Goal: Find specific page/section: Find specific page/section

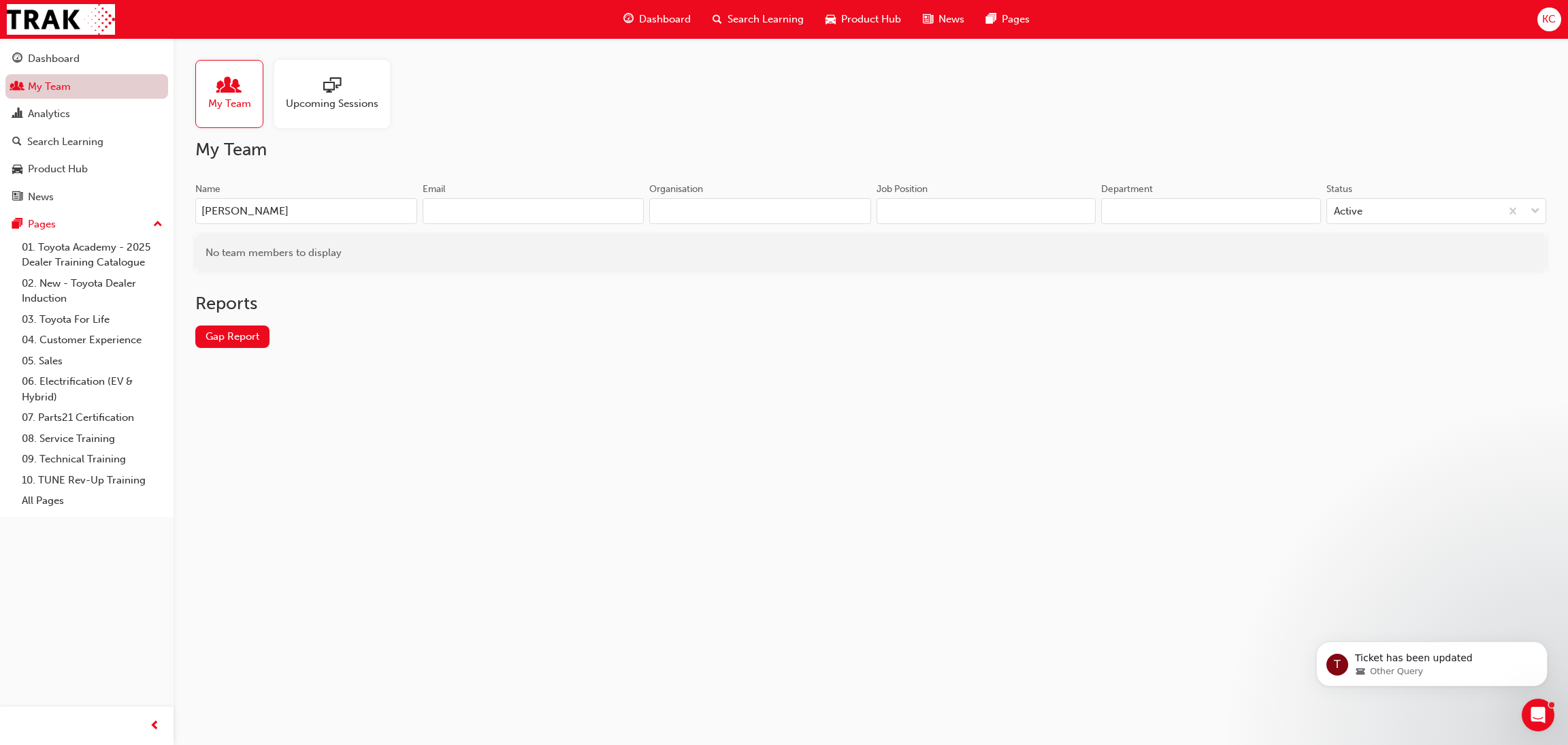
click at [54, 81] on link "My Team" at bounding box center [87, 86] width 163 height 25
drag, startPoint x: 270, startPoint y: 208, endPoint x: 181, endPoint y: 208, distance: 89.0
click at [181, 208] on div "My Team Upcoming Sessions My Team Name [PERSON_NAME] Email Organisation Job Pos…" at bounding box center [871, 215] width 1395 height 353
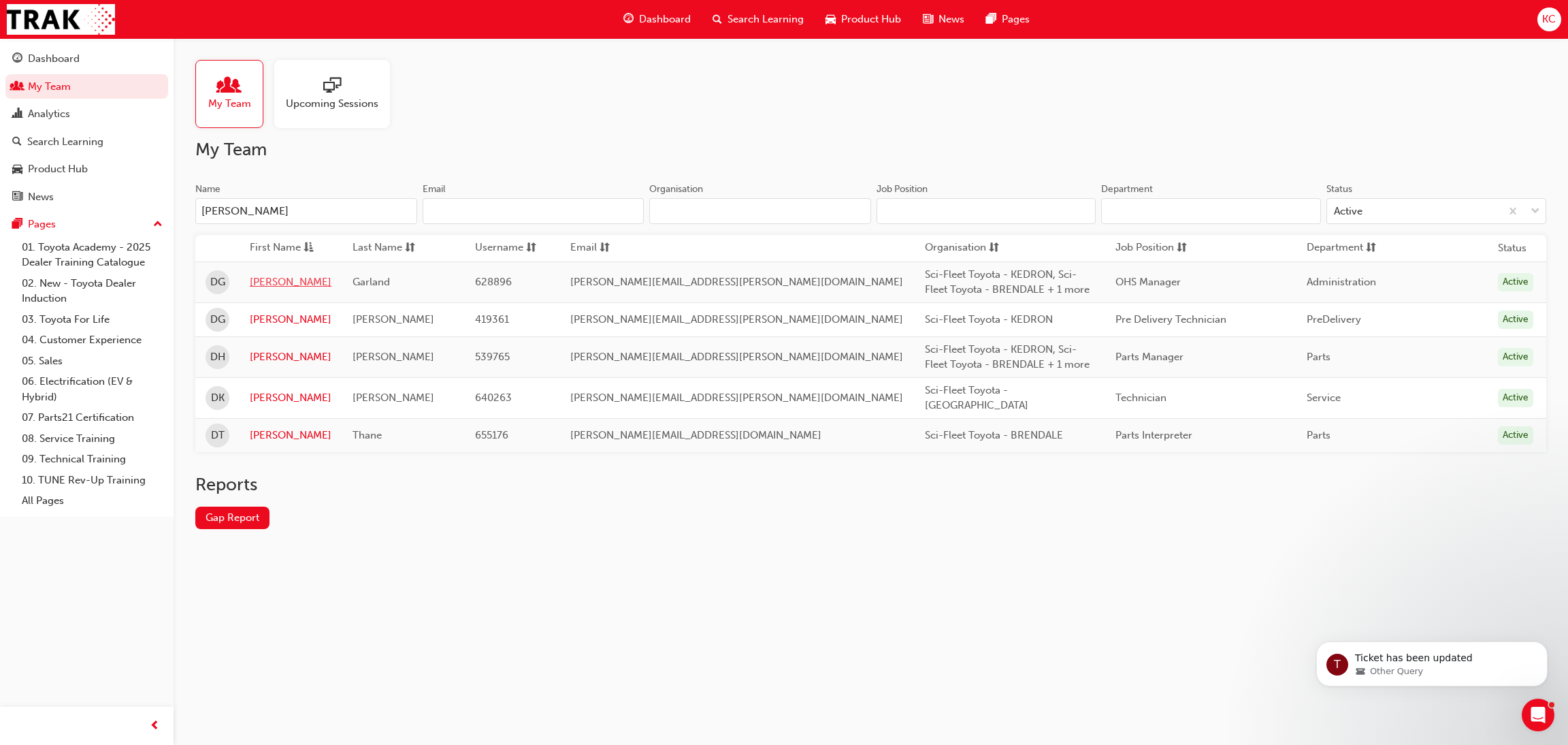
type input "[PERSON_NAME]"
click at [276, 279] on link "[PERSON_NAME]" at bounding box center [290, 282] width 81 height 16
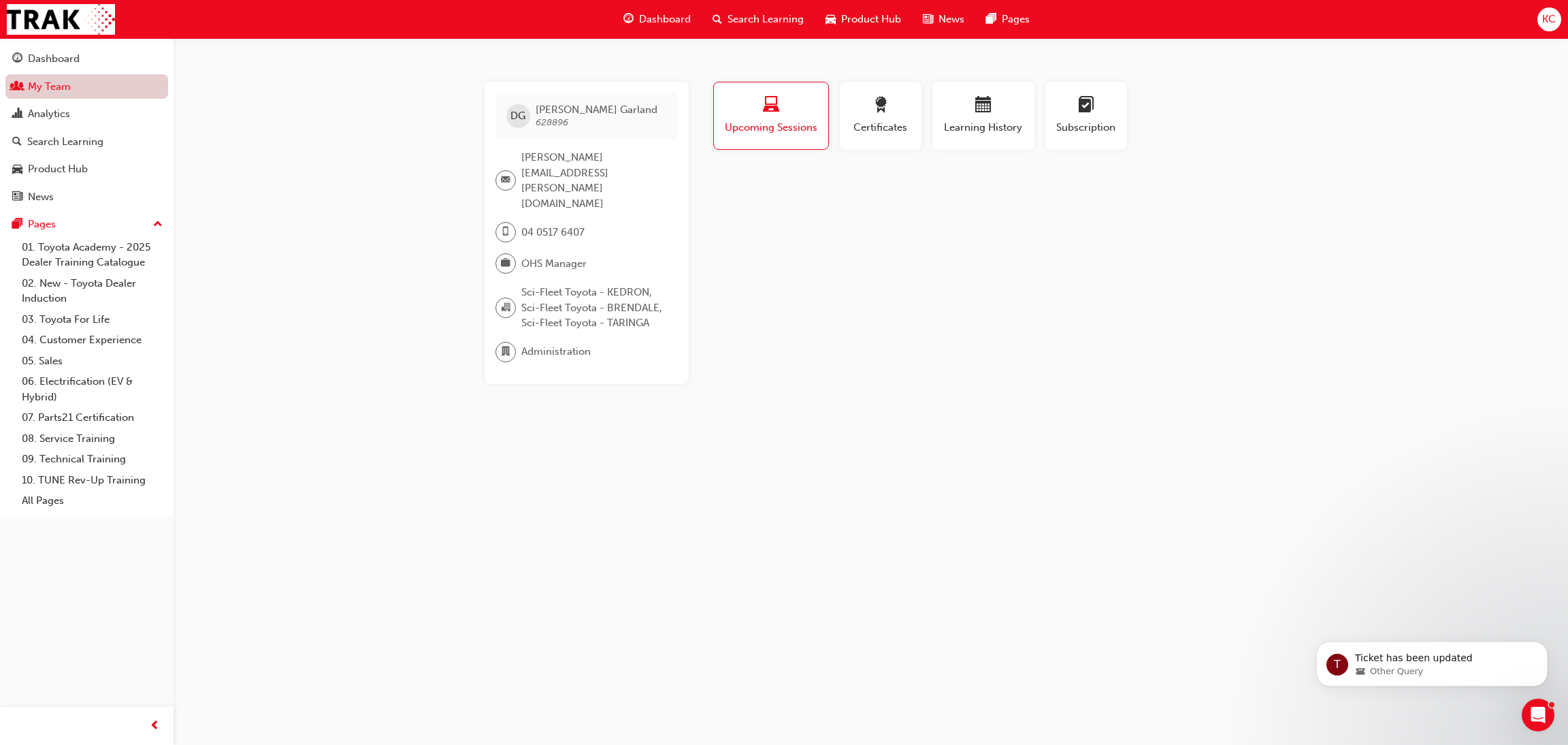
click at [43, 88] on link "My Team" at bounding box center [87, 86] width 163 height 25
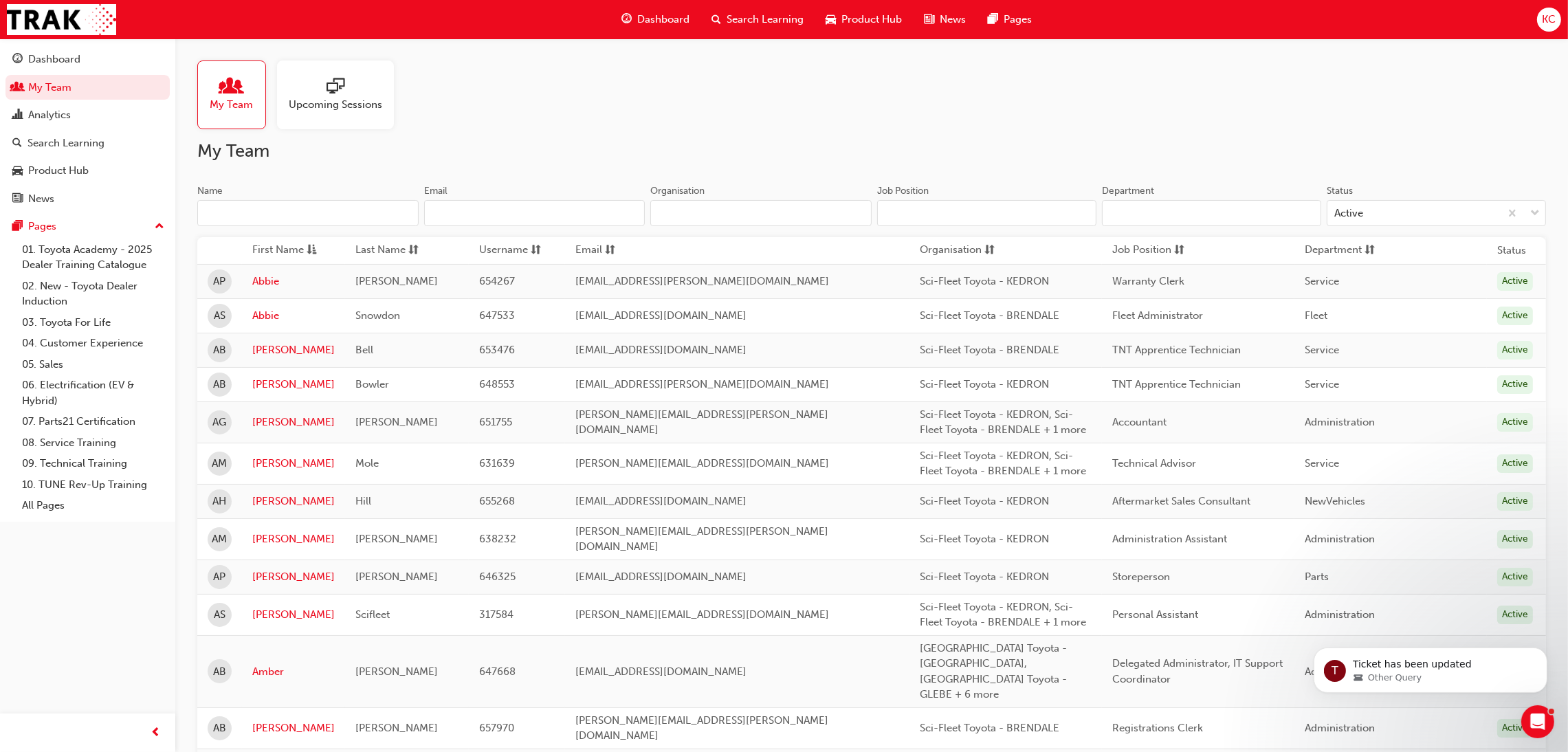
click at [282, 213] on input "Name" at bounding box center [308, 213] width 221 height 26
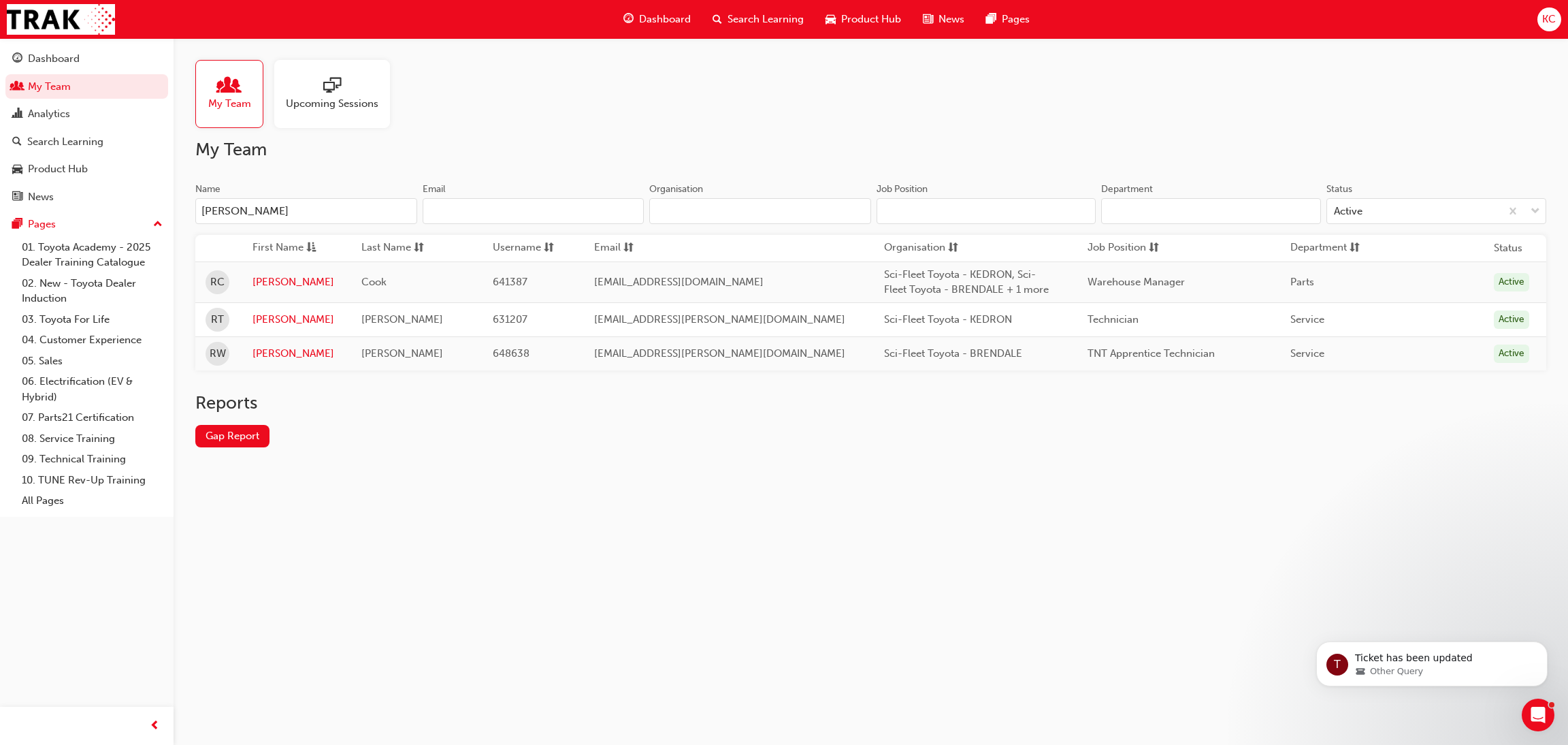
type input "[PERSON_NAME]"
click at [267, 318] on link "[PERSON_NAME]" at bounding box center [297, 319] width 89 height 16
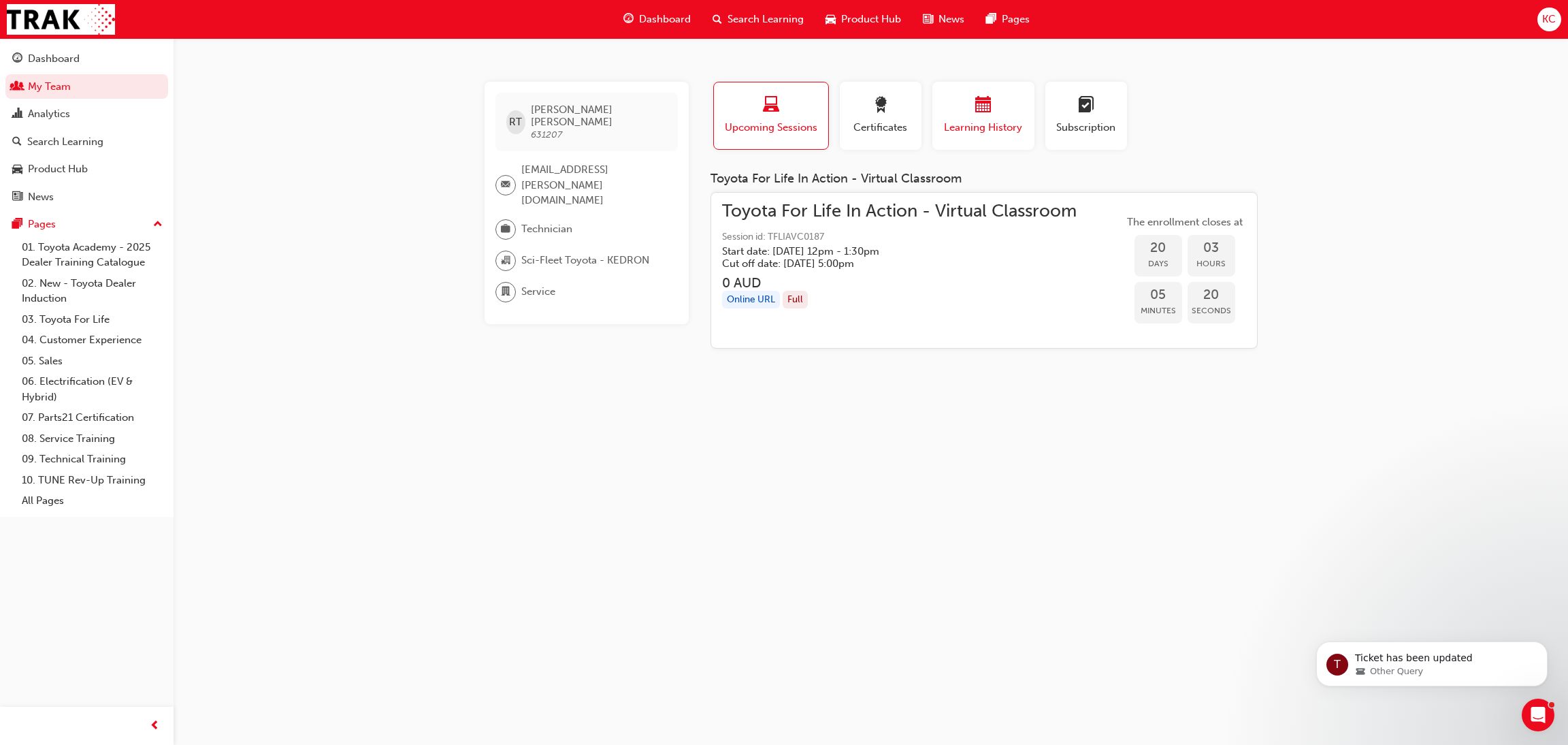
click at [971, 120] on span "Learning History" at bounding box center [983, 127] width 81 height 16
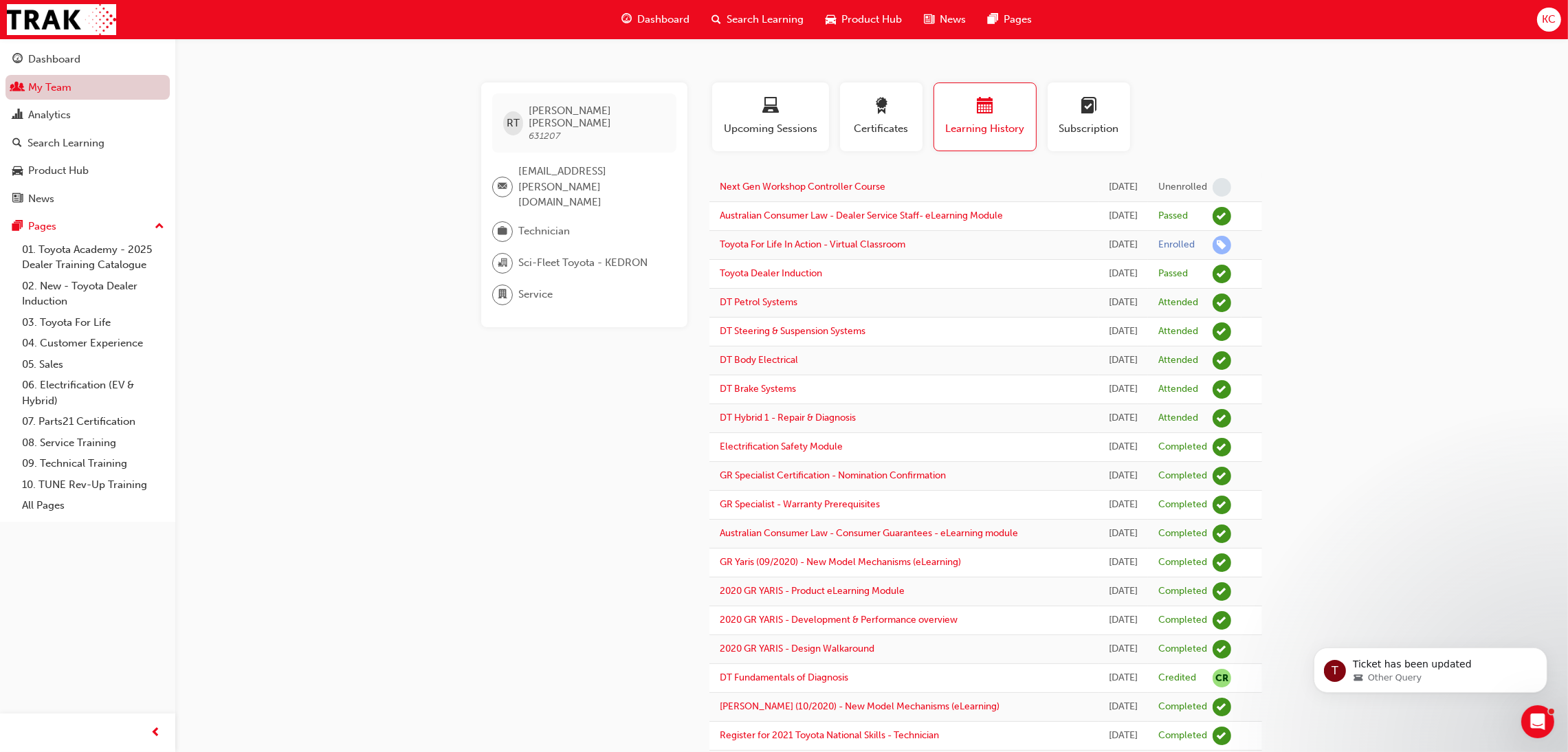
click at [65, 89] on link "My Team" at bounding box center [88, 87] width 164 height 25
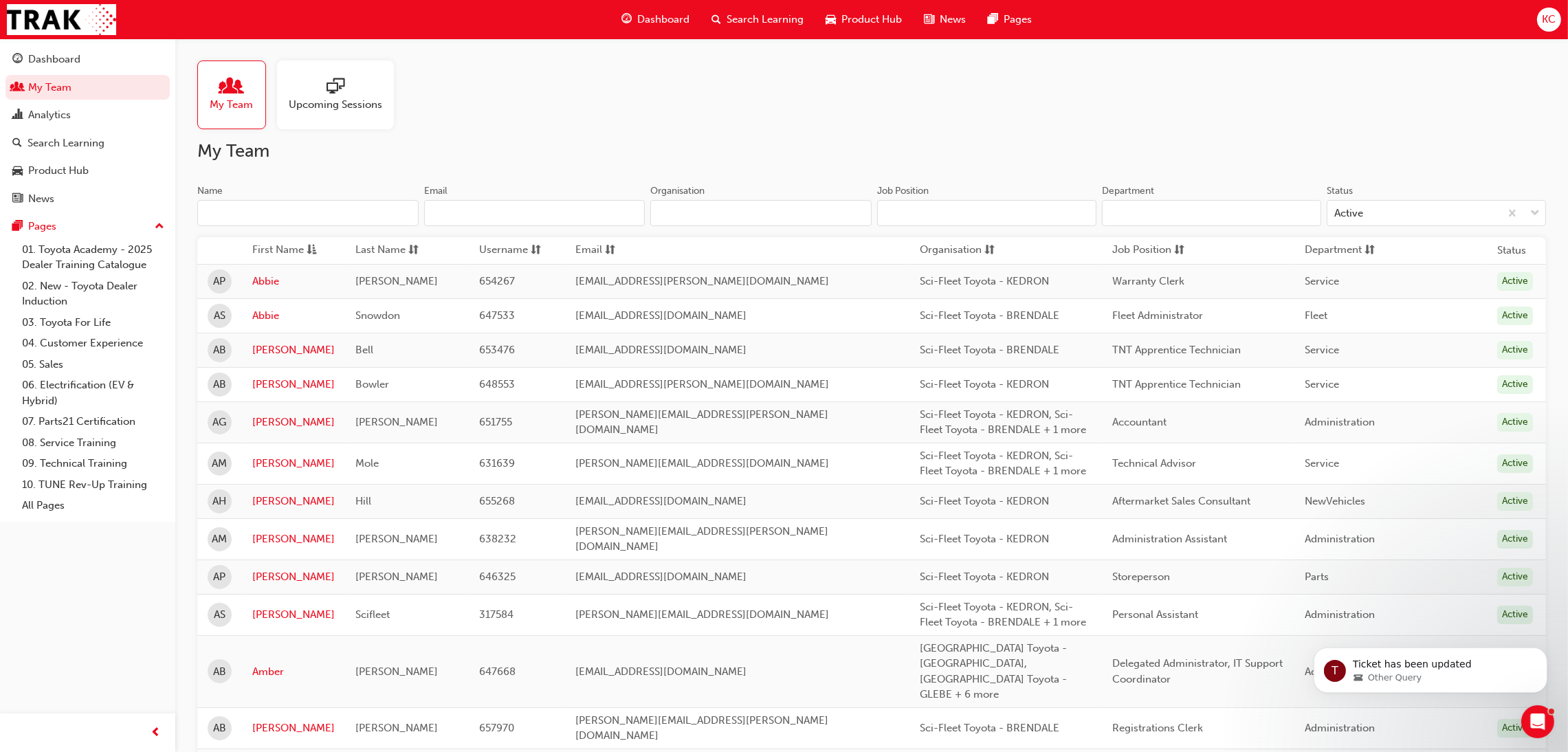
click at [266, 207] on input "Name" at bounding box center [308, 213] width 221 height 26
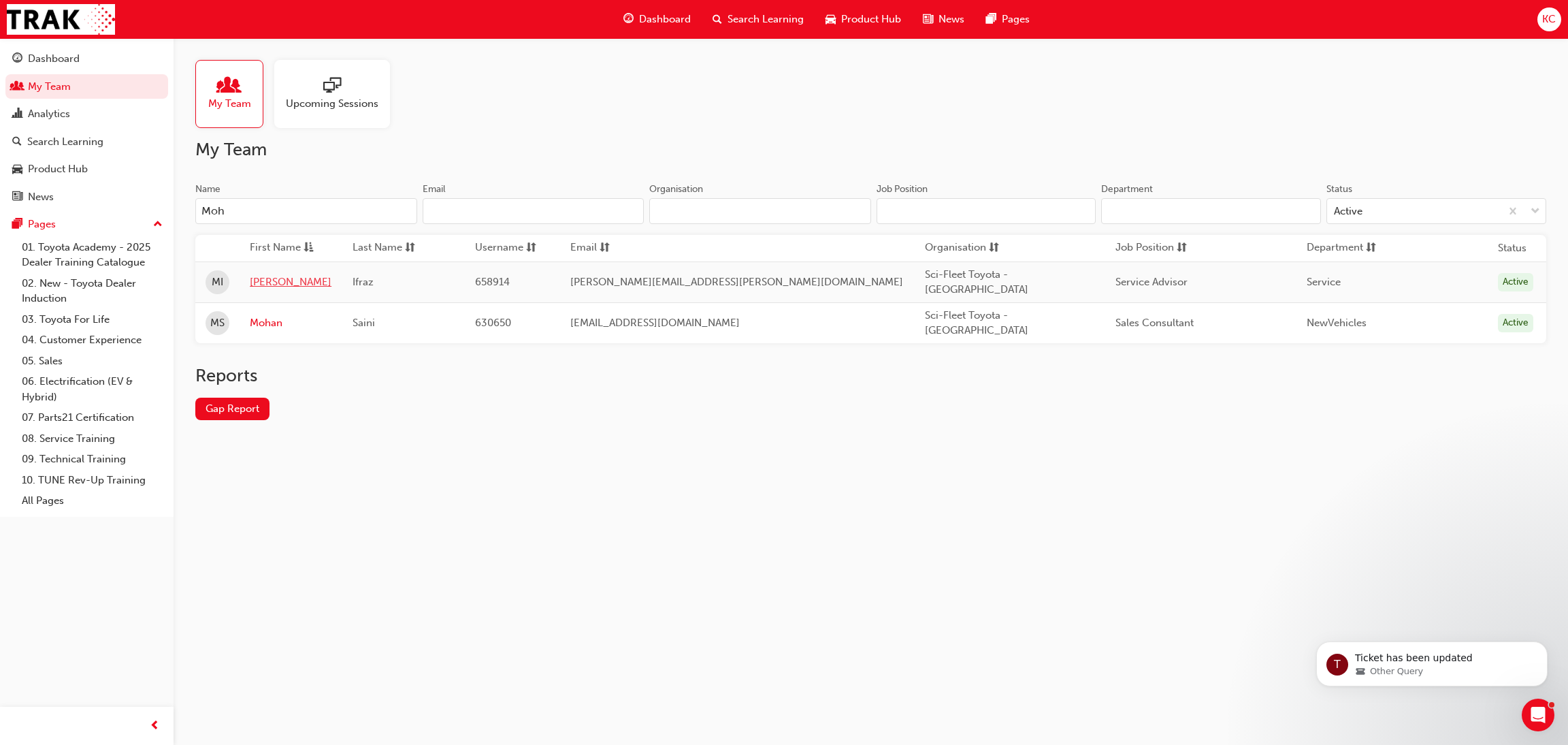
type input "Moh"
click at [276, 281] on link "[PERSON_NAME]" at bounding box center [290, 282] width 81 height 16
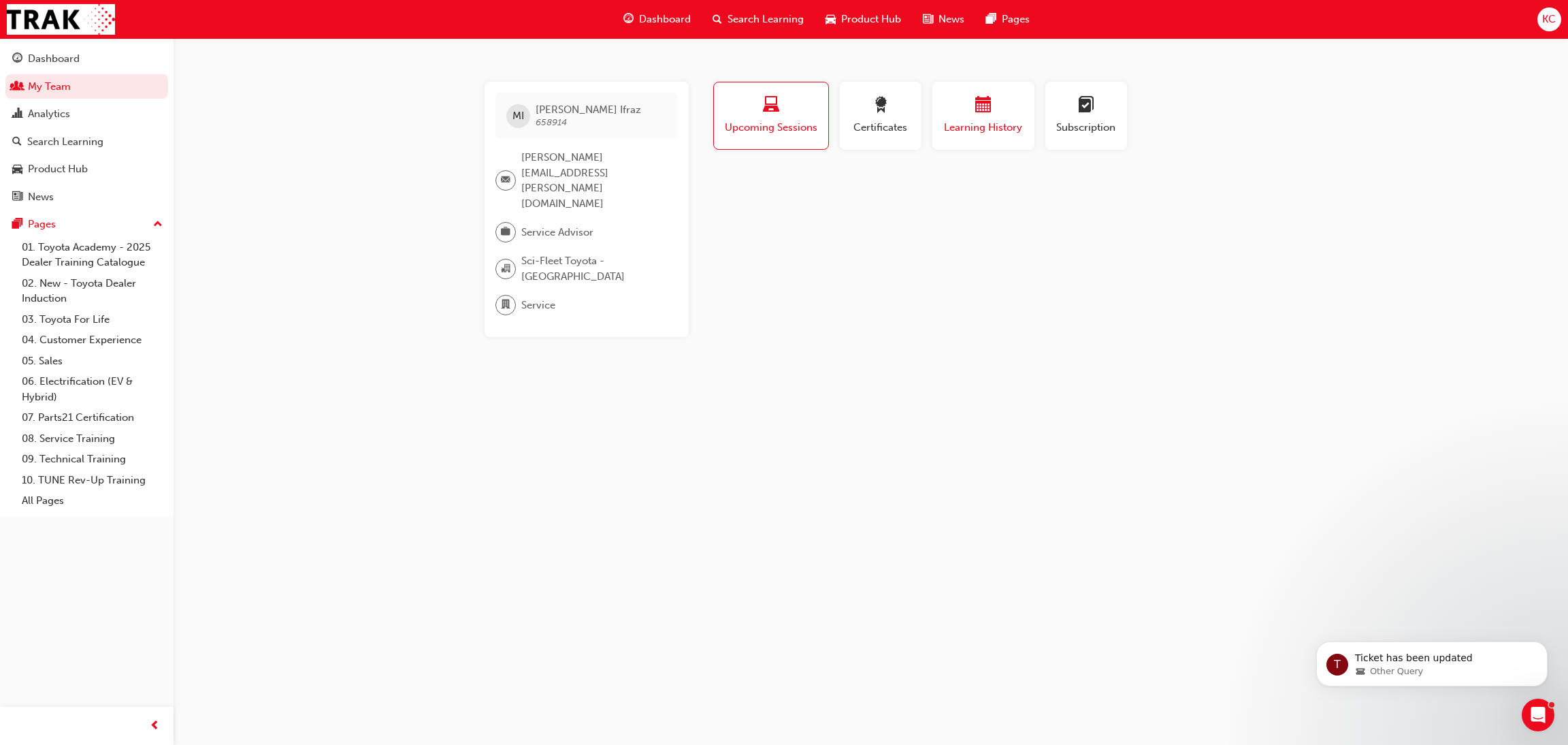
click at [936, 127] on button "Learning History" at bounding box center [983, 115] width 102 height 68
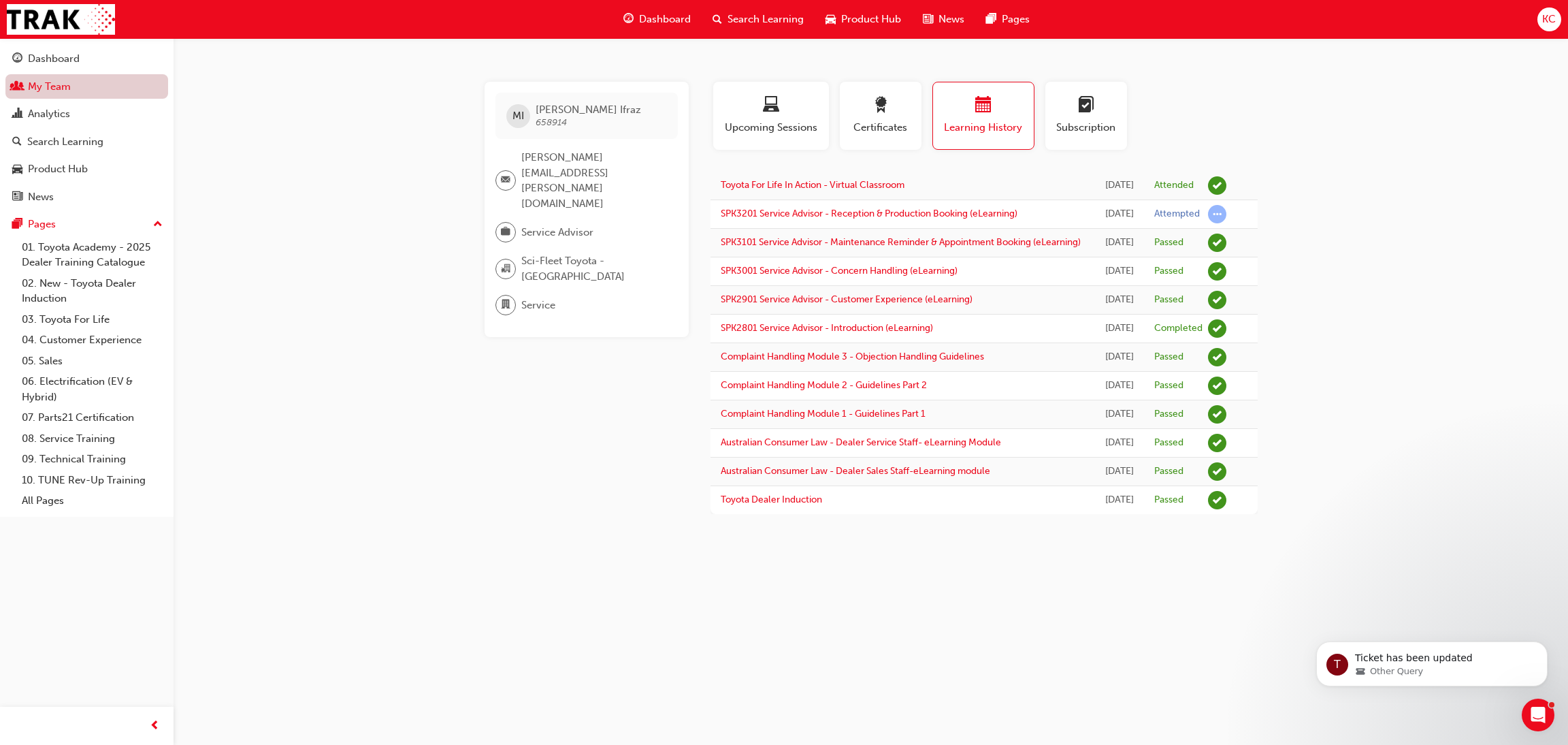
click at [51, 91] on link "My Team" at bounding box center [87, 86] width 163 height 25
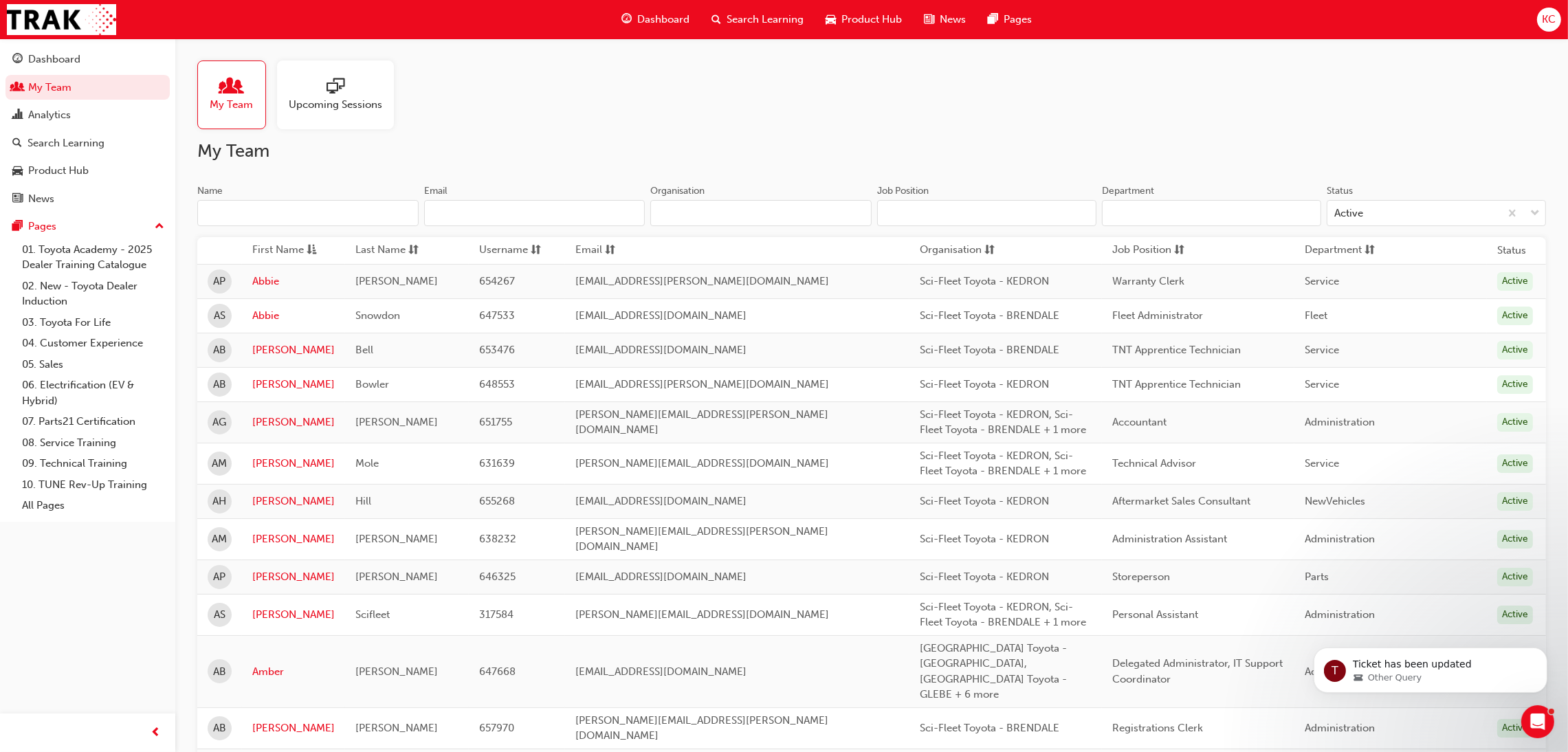
click at [277, 203] on input "Name" at bounding box center [308, 213] width 221 height 26
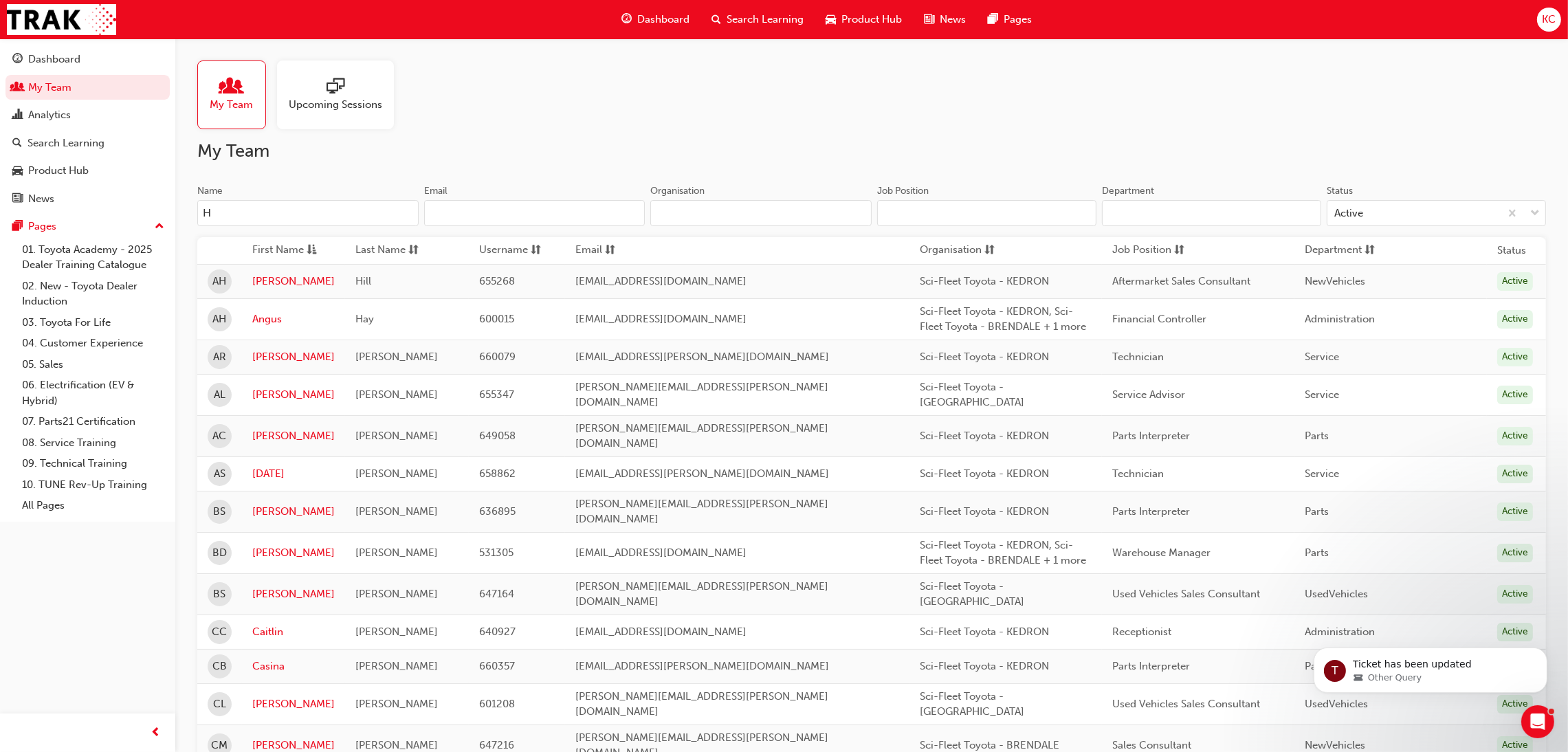
drag, startPoint x: 209, startPoint y: 203, endPoint x: 201, endPoint y: 202, distance: 8.1
click at [201, 202] on input "H" at bounding box center [308, 213] width 221 height 26
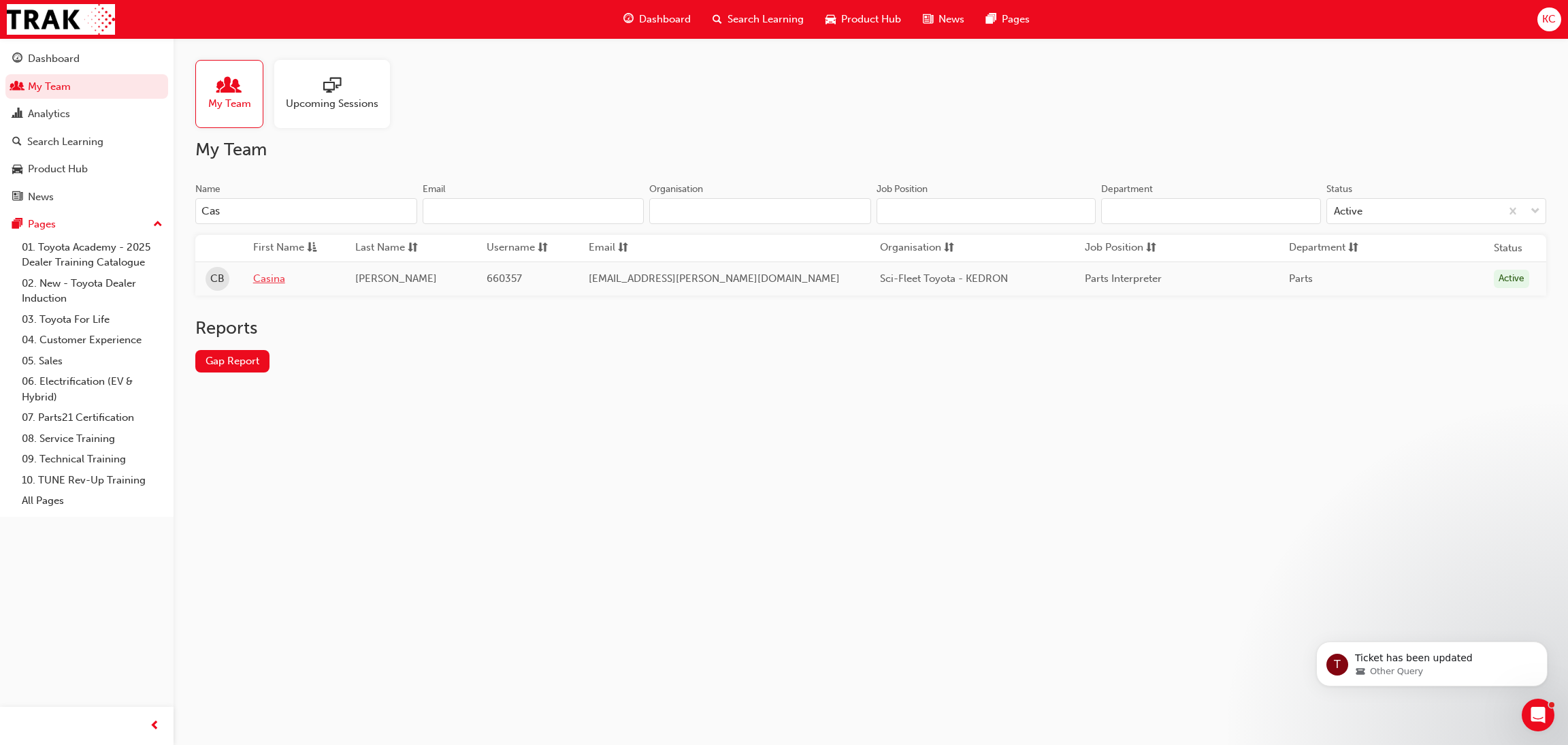
type input "Cas"
click at [268, 284] on link "Casina" at bounding box center [294, 279] width 81 height 16
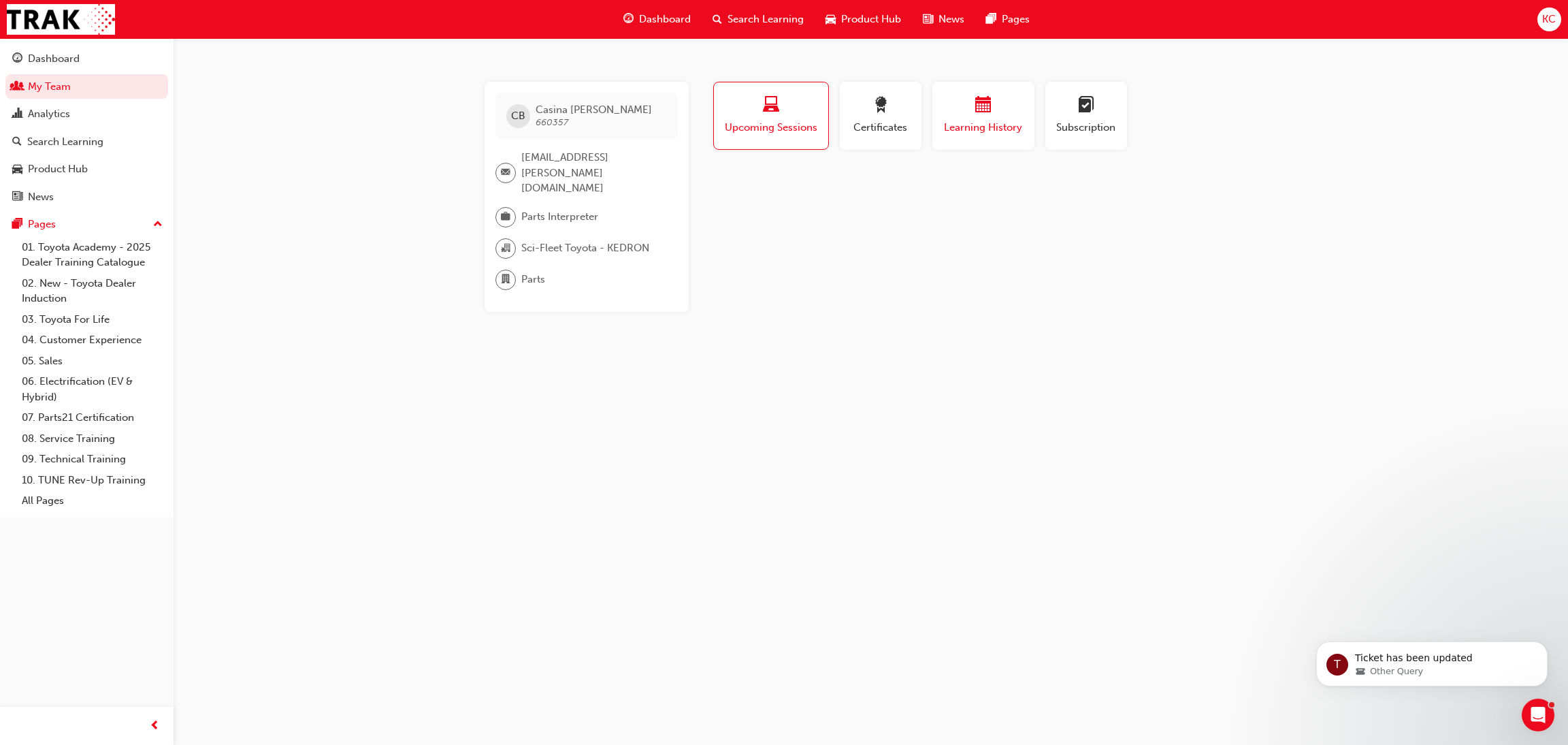
click at [959, 118] on div "Learning History" at bounding box center [983, 116] width 81 height 39
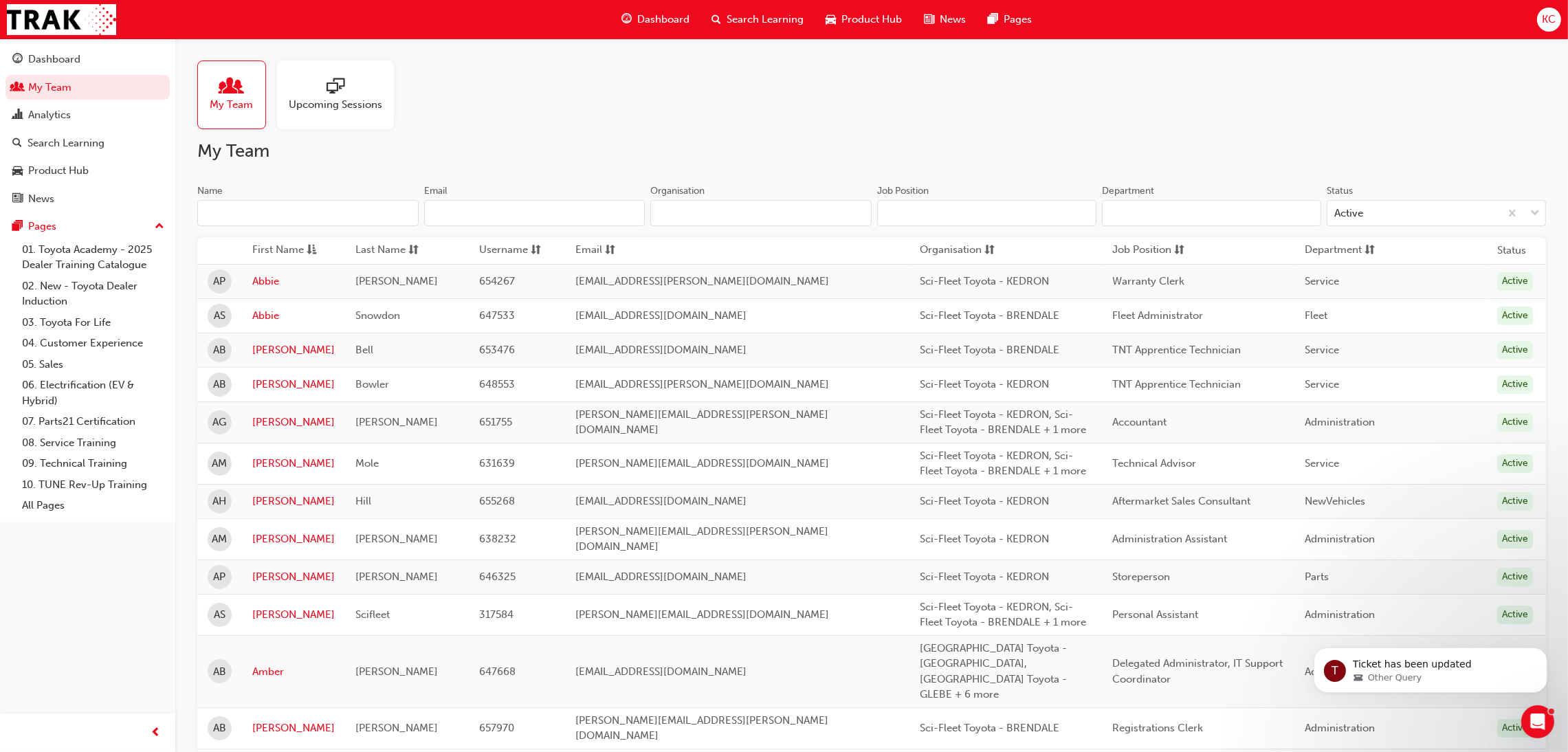
click at [301, 212] on input "Name" at bounding box center [308, 213] width 221 height 26
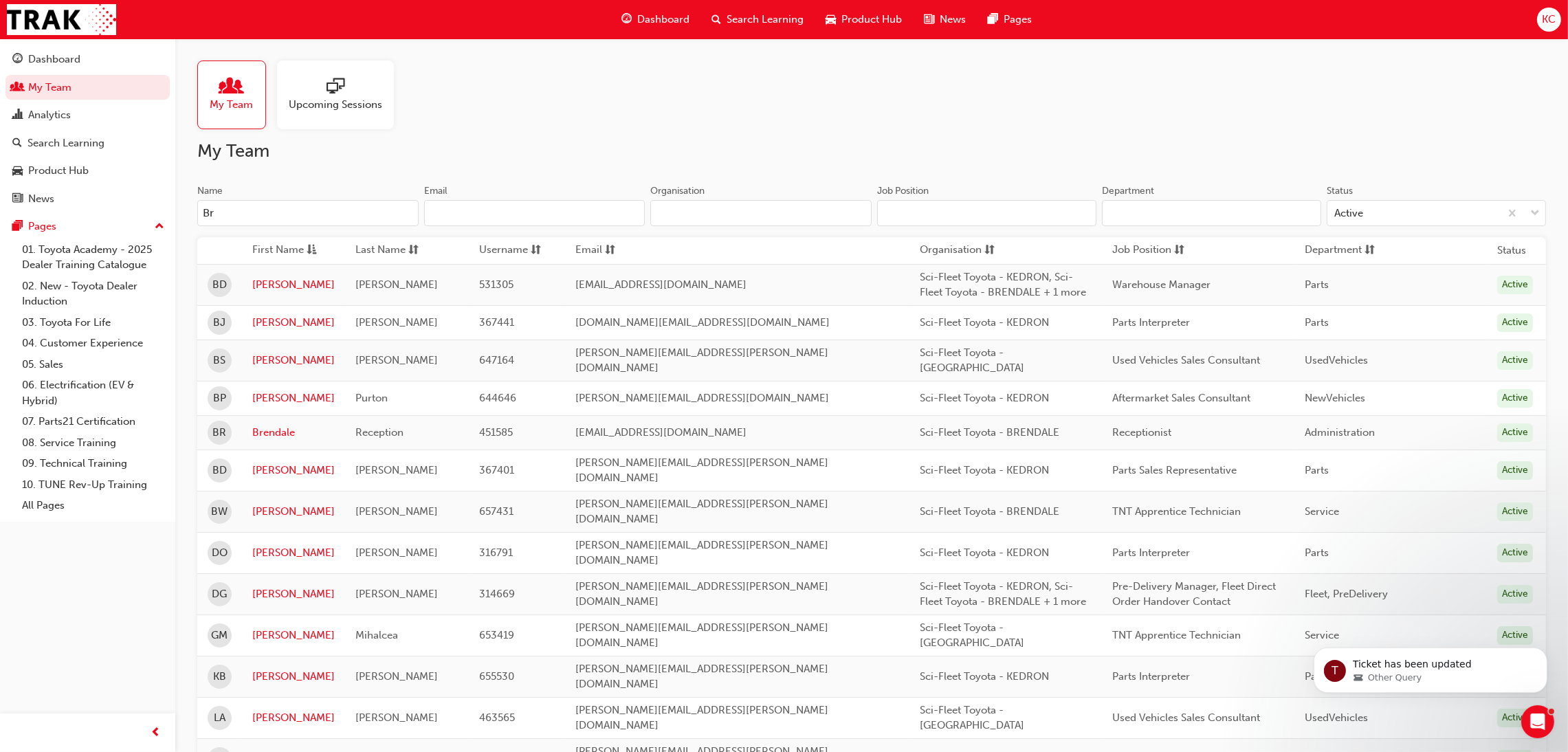
type input "B"
